Goal: Information Seeking & Learning: Compare options

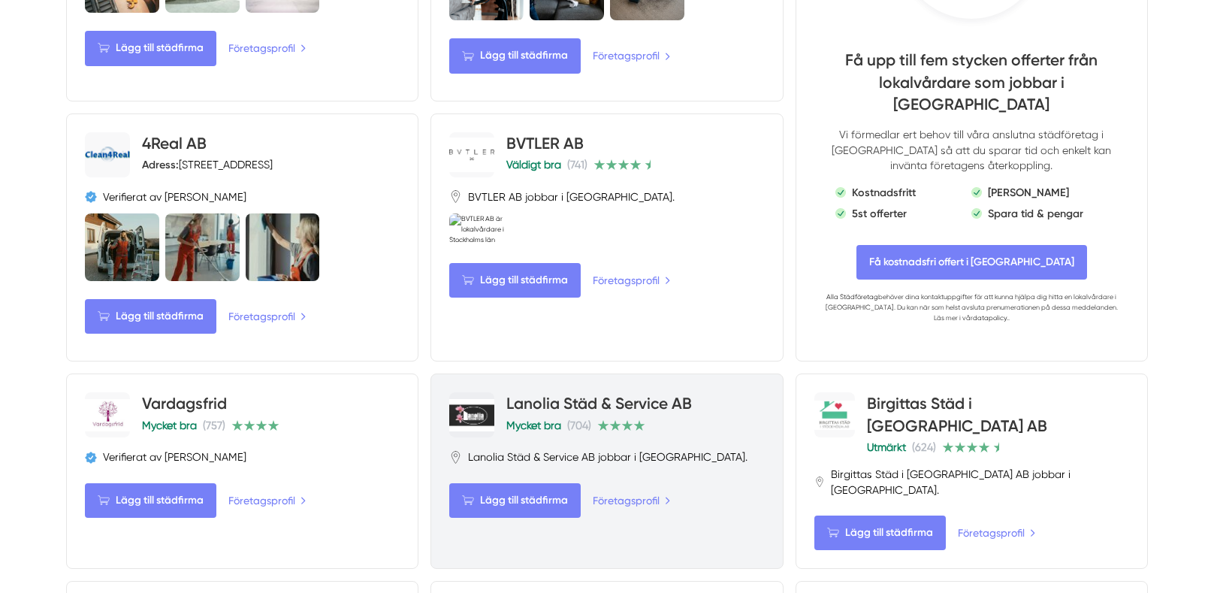
click at [631, 394] on link "Lanolia Städ & Service AB" at bounding box center [599, 403] width 186 height 19
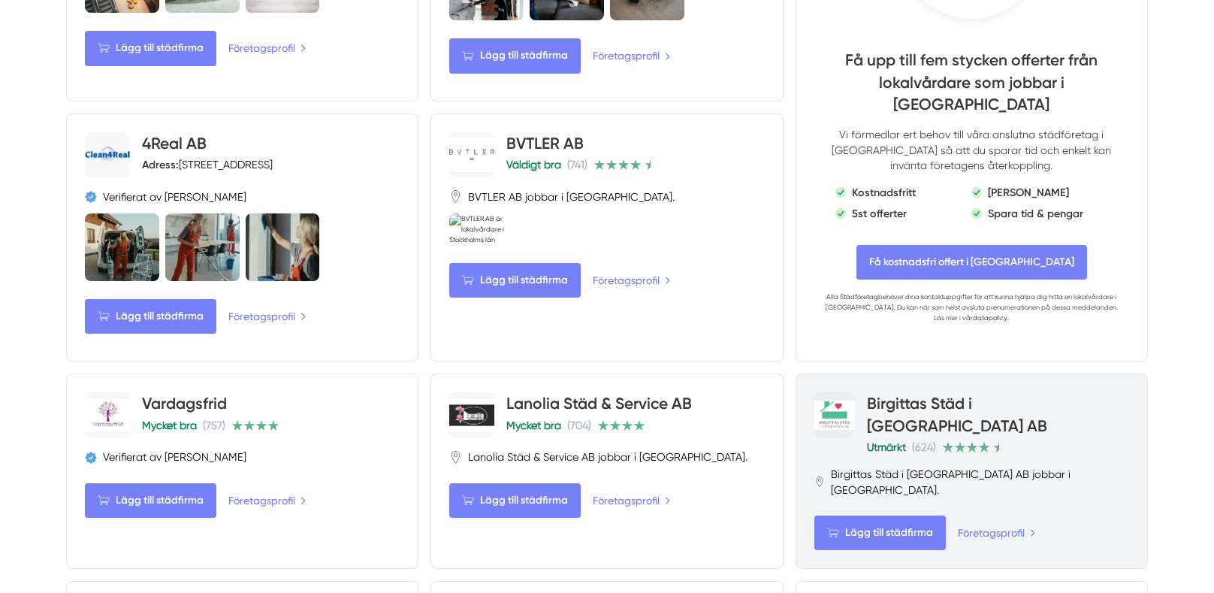
click at [995, 394] on link "Birgittas Städ i [GEOGRAPHIC_DATA] AB" at bounding box center [957, 414] width 180 height 41
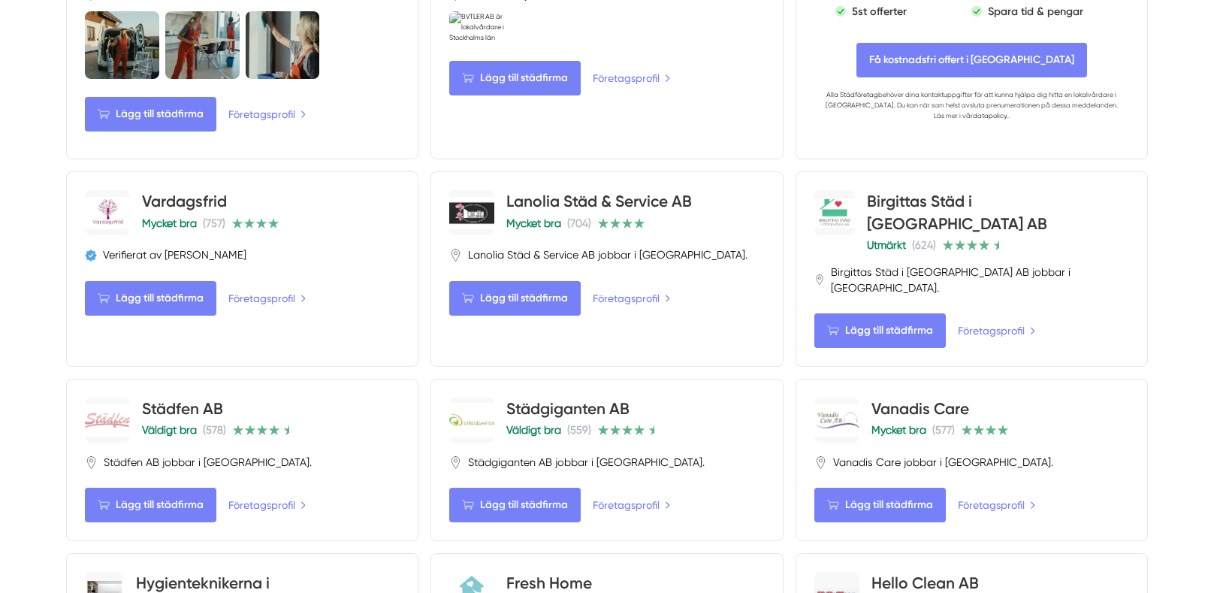
scroll to position [1218, 0]
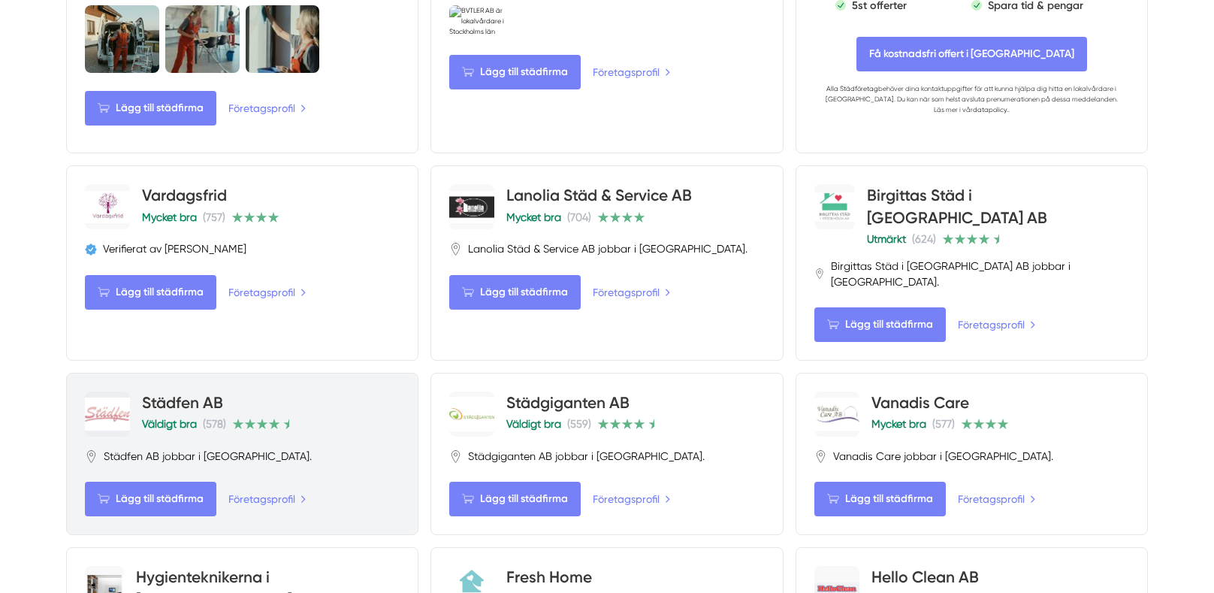
click at [177, 393] on link "Städfen AB" at bounding box center [182, 402] width 81 height 19
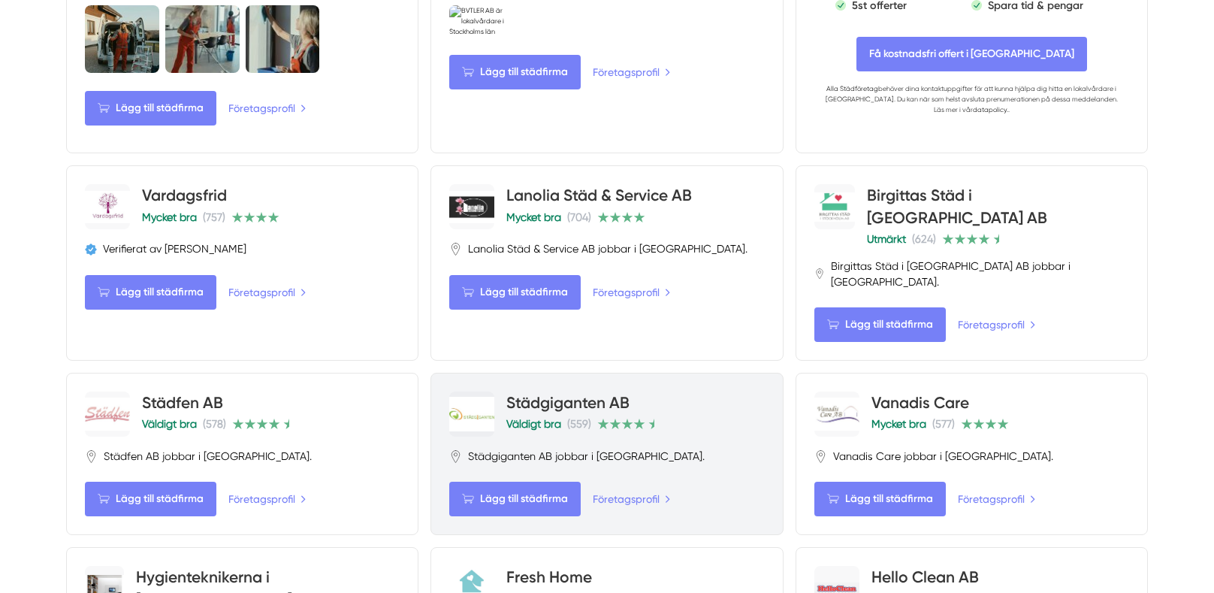
click at [597, 393] on link "Städgiganten AB" at bounding box center [567, 402] width 123 height 19
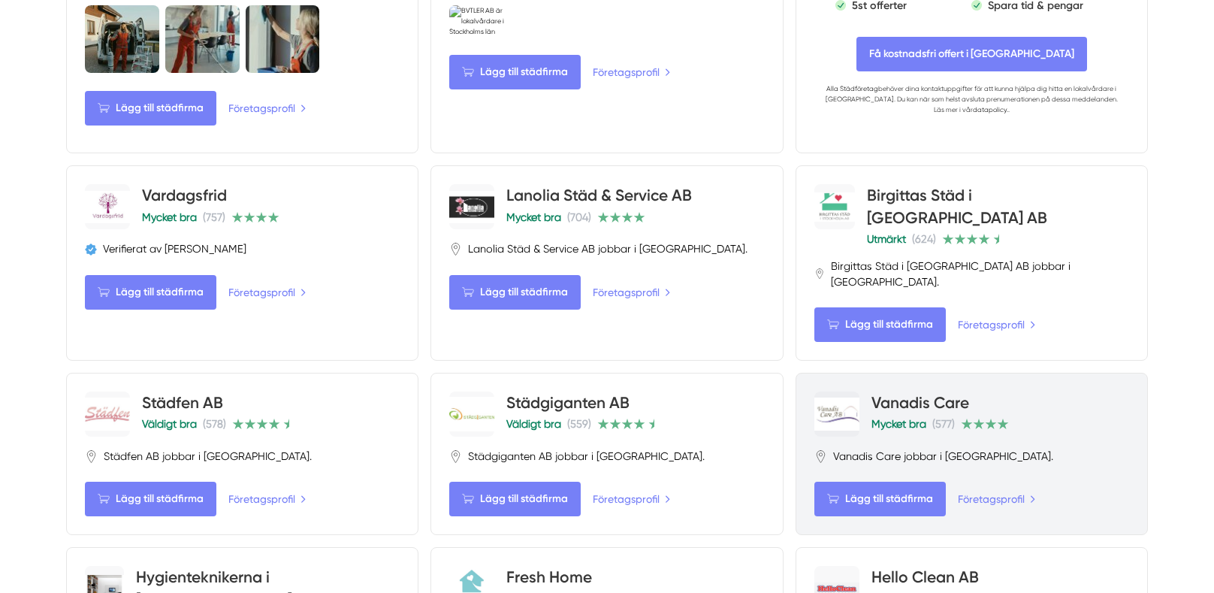
click at [929, 393] on link "Vanadis Care" at bounding box center [920, 402] width 98 height 19
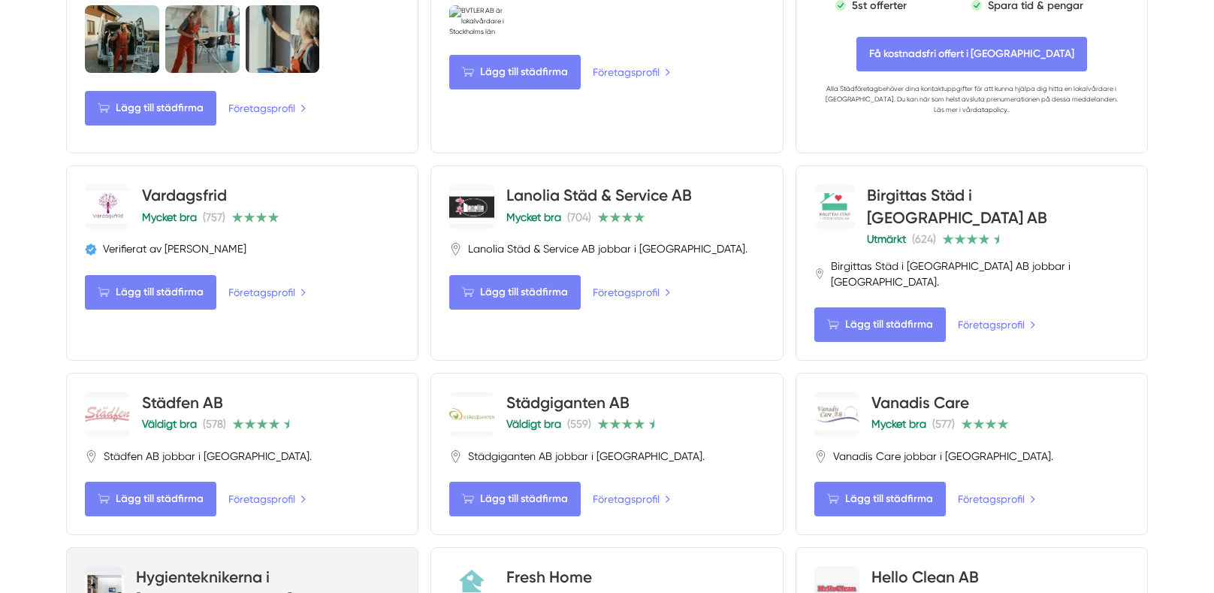
click at [266, 567] on link "Hygienteknikerna i [GEOGRAPHIC_DATA]..." at bounding box center [220, 587] width 168 height 41
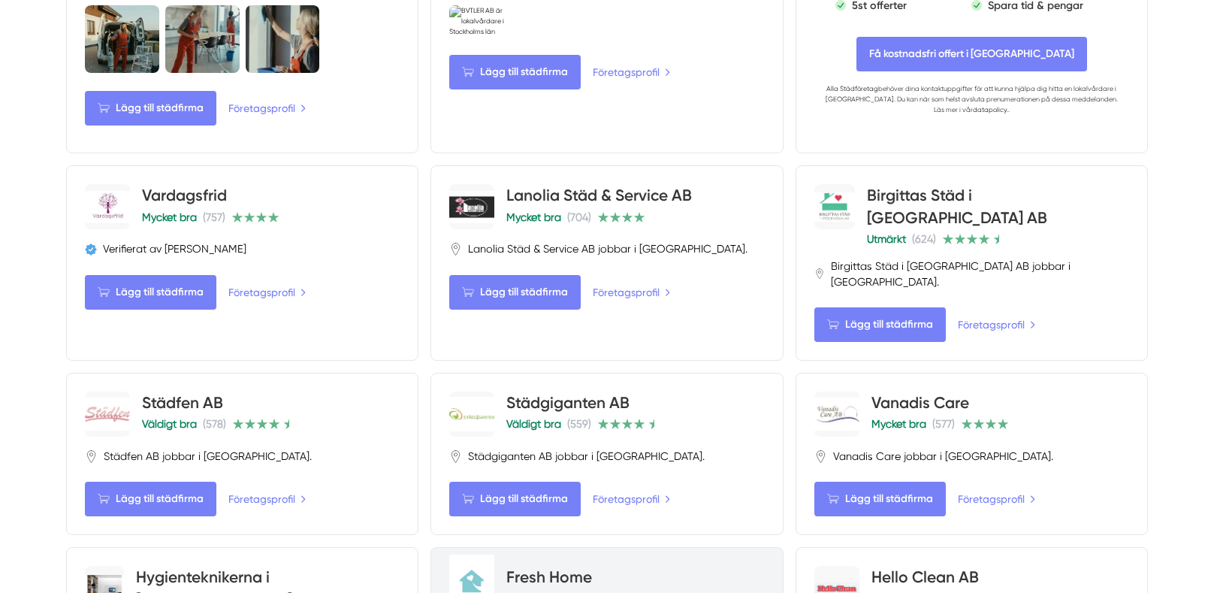
click at [551, 567] on link "Fresh Home" at bounding box center [549, 576] width 86 height 19
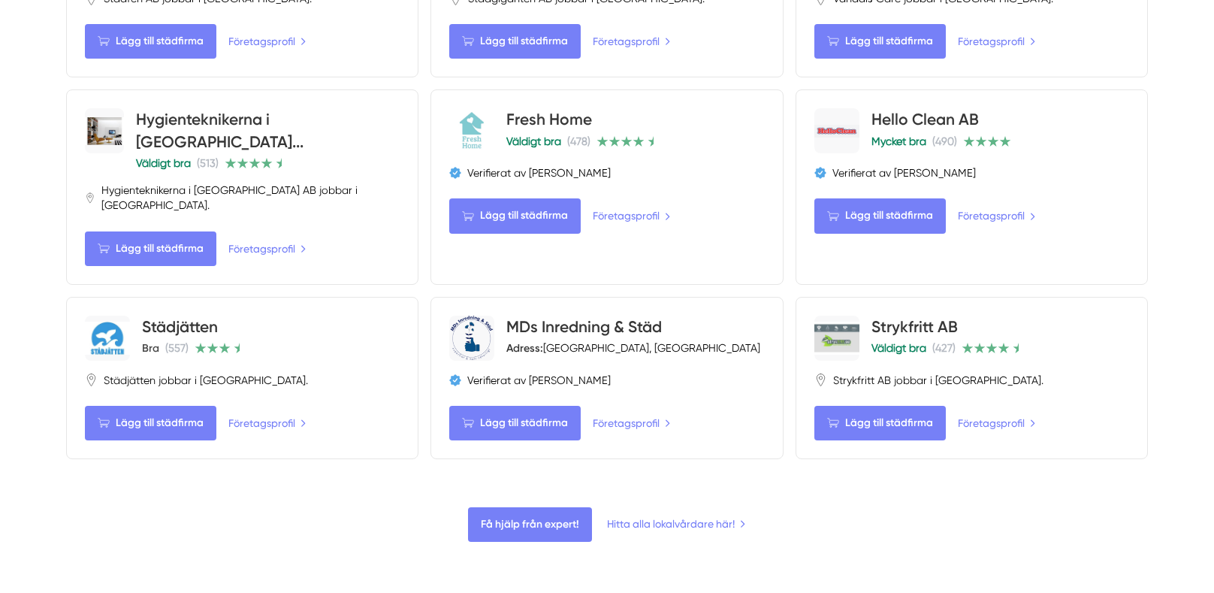
scroll to position [1693, 0]
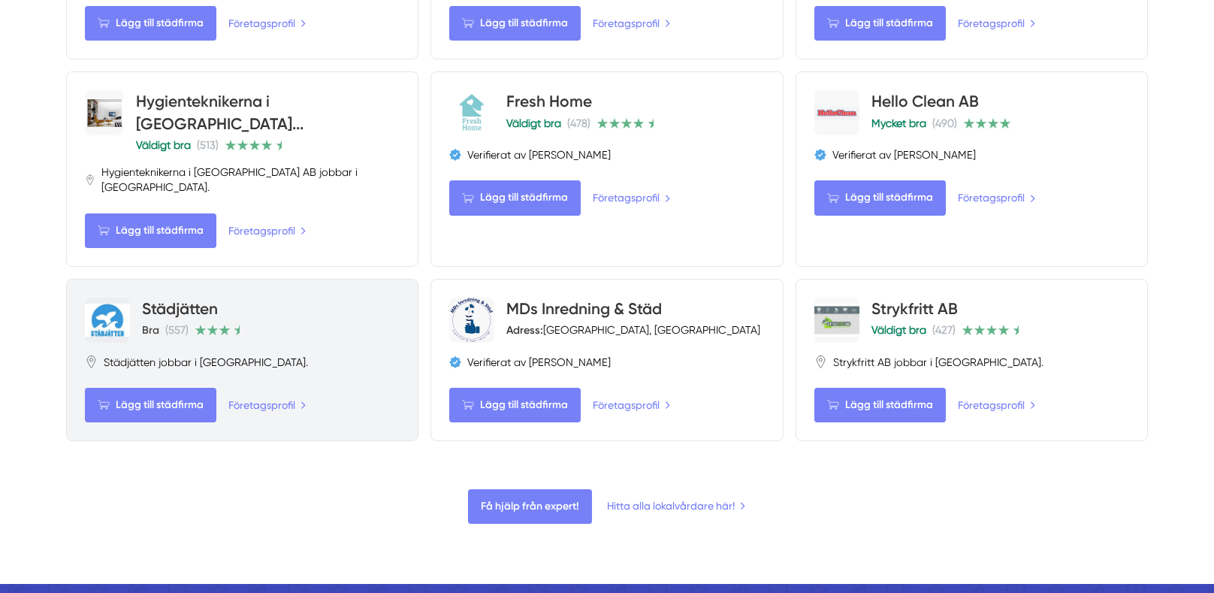
click at [160, 299] on link "Städjätten" at bounding box center [180, 308] width 76 height 19
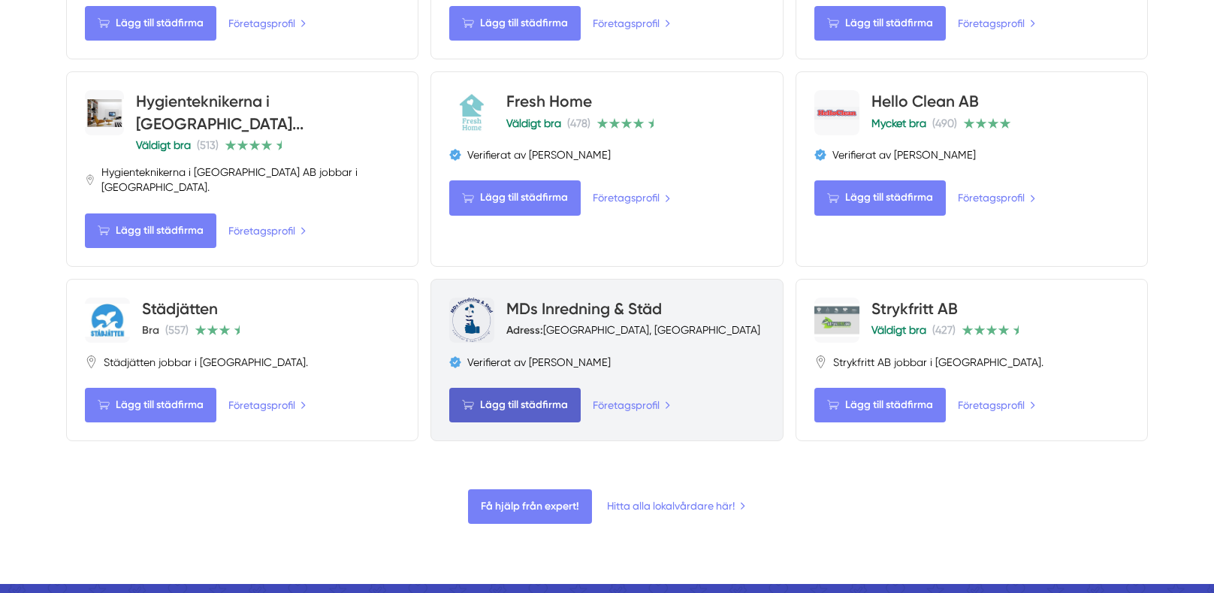
click at [561, 388] on span "Lägg till städfirma" at bounding box center [514, 405] width 131 height 35
click at [522, 388] on span "Företaget tillagt" at bounding box center [501, 405] width 104 height 35
click at [597, 299] on link "MDs Inredning & Städ" at bounding box center [584, 308] width 156 height 19
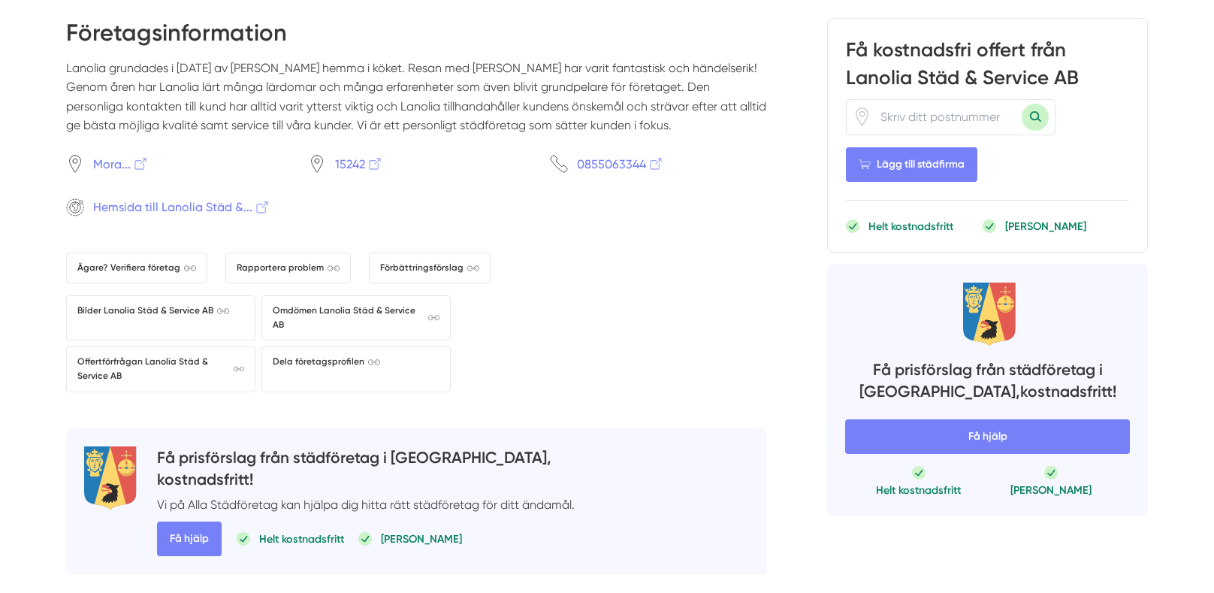
scroll to position [1575, 0]
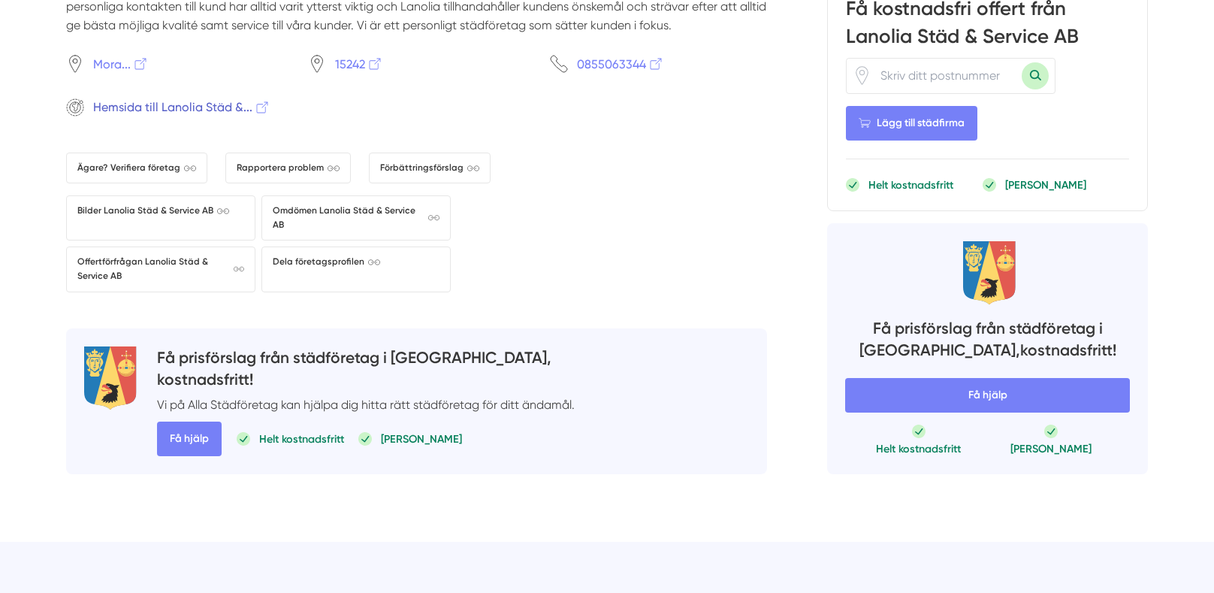
click at [162, 111] on span "Hemsida till Lanolia Städ &..." at bounding box center [181, 107] width 177 height 19
